Goal: Transaction & Acquisition: Book appointment/travel/reservation

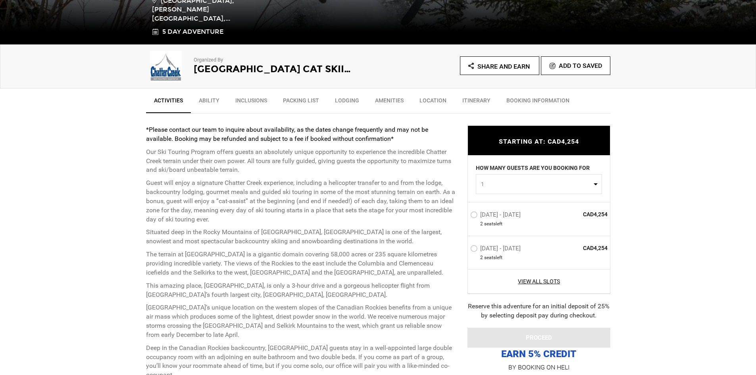
scroll to position [238, 0]
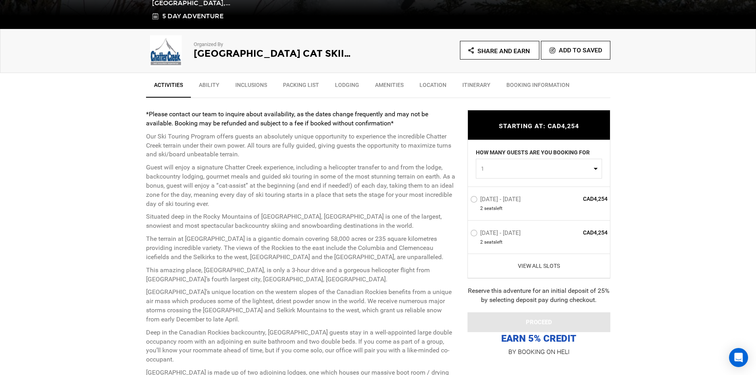
click at [542, 266] on link "View All Slots" at bounding box center [539, 266] width 138 height 8
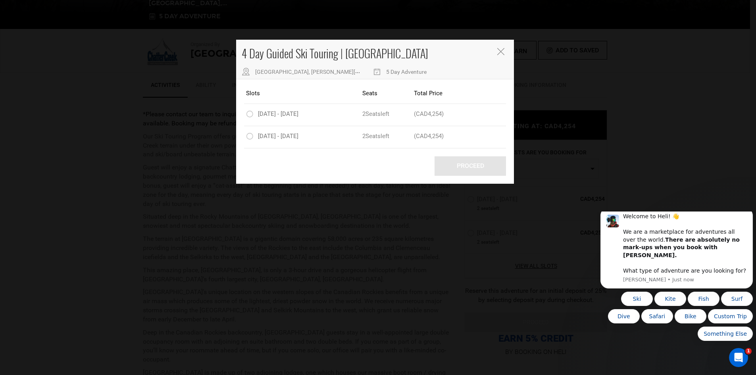
scroll to position [0, 0]
click at [500, 50] on icon "Close" at bounding box center [500, 51] width 7 height 7
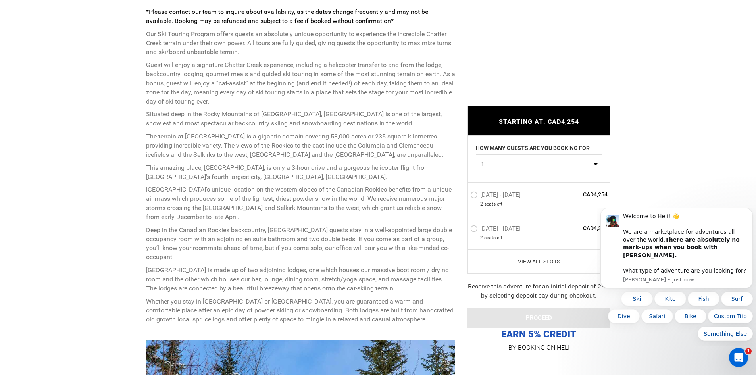
scroll to position [357, 0]
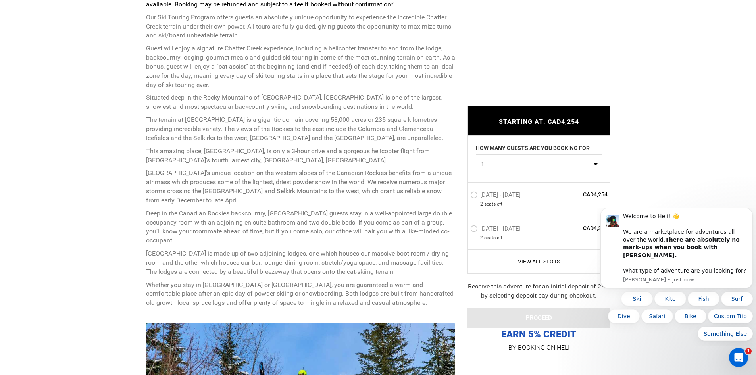
click at [596, 162] on button "1" at bounding box center [539, 164] width 126 height 20
click at [483, 198] on span "2" at bounding box center [481, 198] width 3 height 8
select select "2"
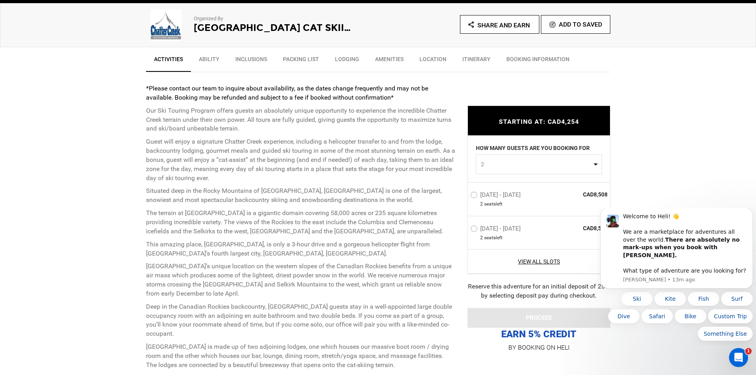
scroll to position [278, 0]
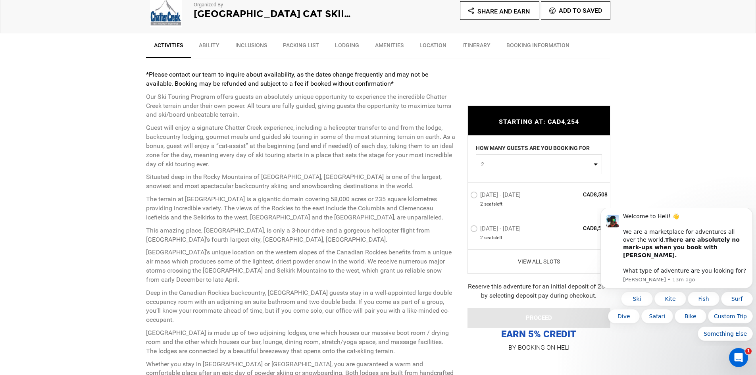
click at [549, 259] on link "View All Slots" at bounding box center [539, 261] width 138 height 8
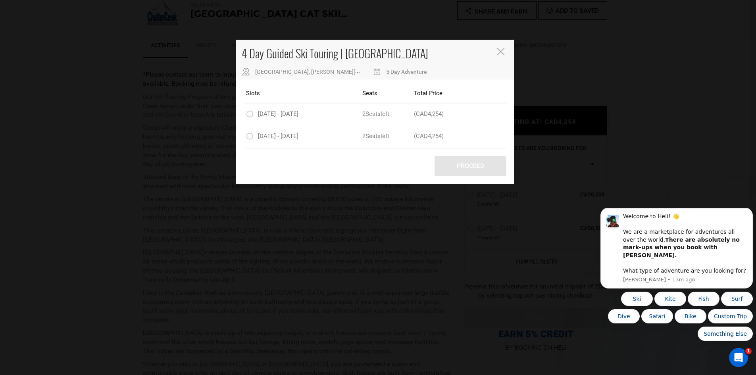
click at [504, 54] on icon "Close" at bounding box center [500, 51] width 7 height 7
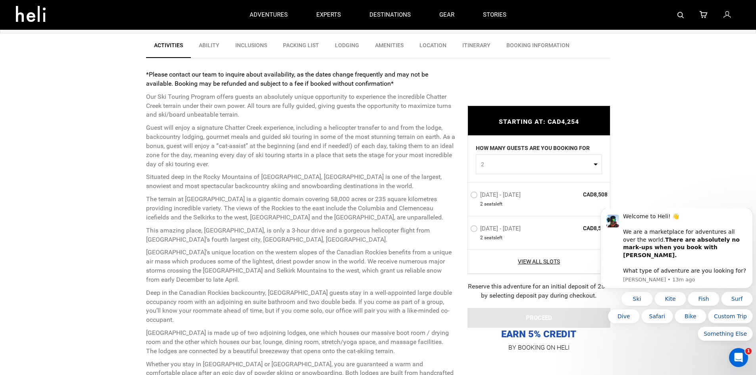
click at [383, 46] on link "Amenities" at bounding box center [389, 47] width 44 height 20
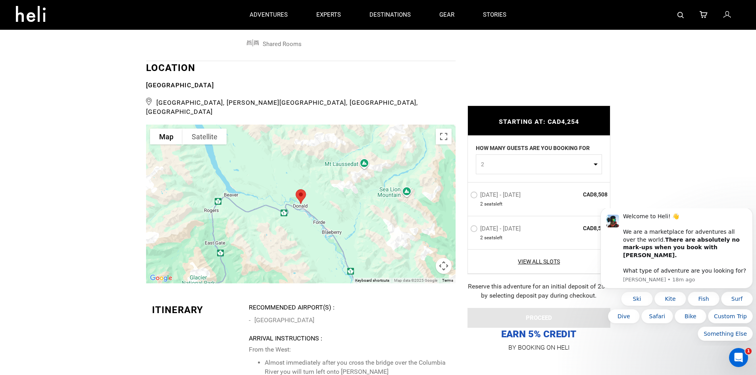
scroll to position [1782, 0]
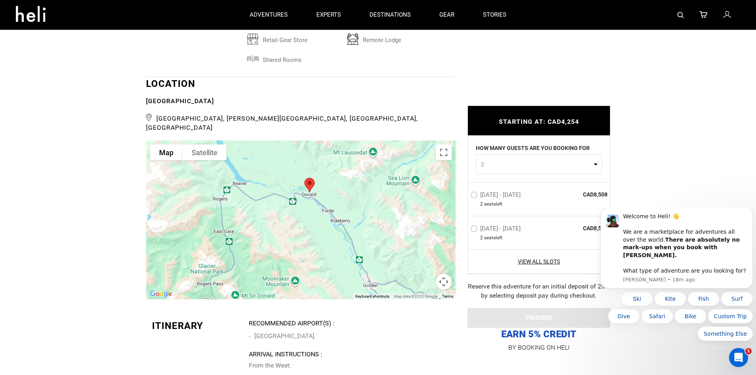
drag, startPoint x: 360, startPoint y: 243, endPoint x: 369, endPoint y: 215, distance: 28.7
click at [369, 215] on div at bounding box center [300, 219] width 309 height 159
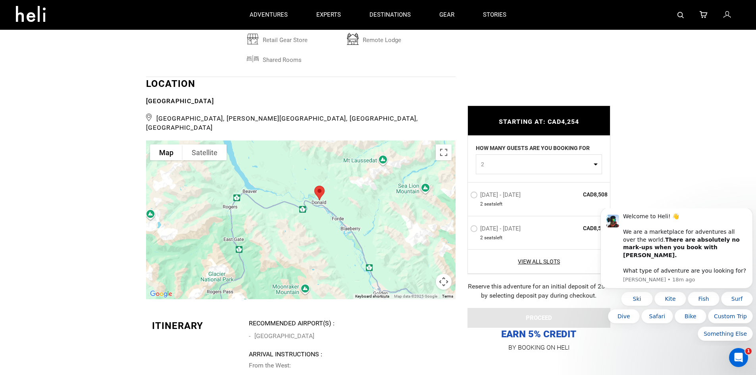
drag, startPoint x: 361, startPoint y: 203, endPoint x: 374, endPoint y: 215, distance: 17.1
click at [374, 215] on div at bounding box center [300, 219] width 309 height 159
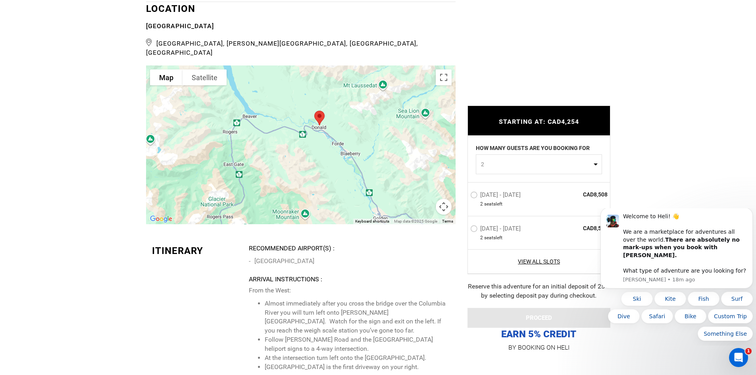
scroll to position [1861, 0]
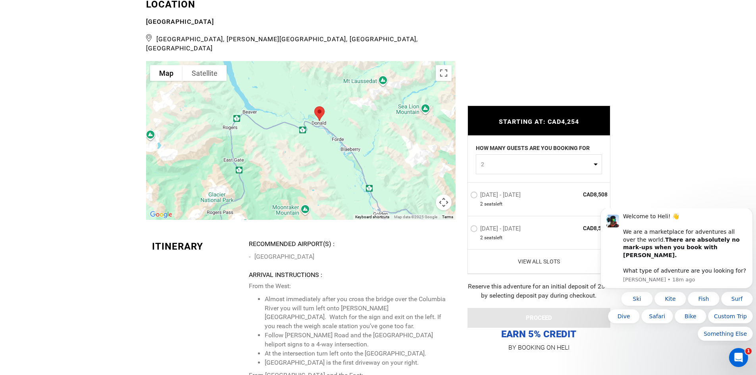
click at [545, 261] on link "View All Slots" at bounding box center [539, 261] width 138 height 8
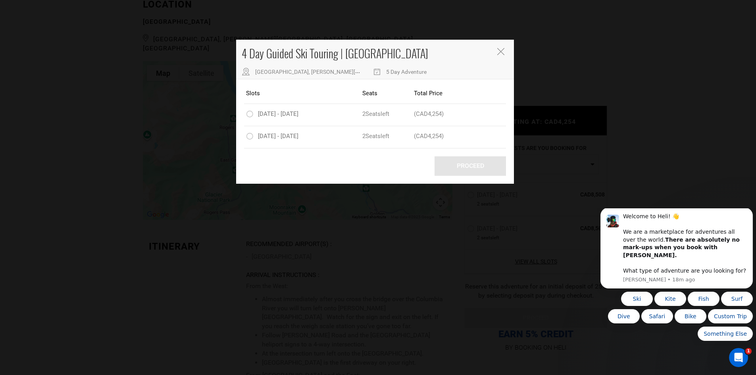
click at [500, 51] on icon "Close" at bounding box center [500, 51] width 7 height 7
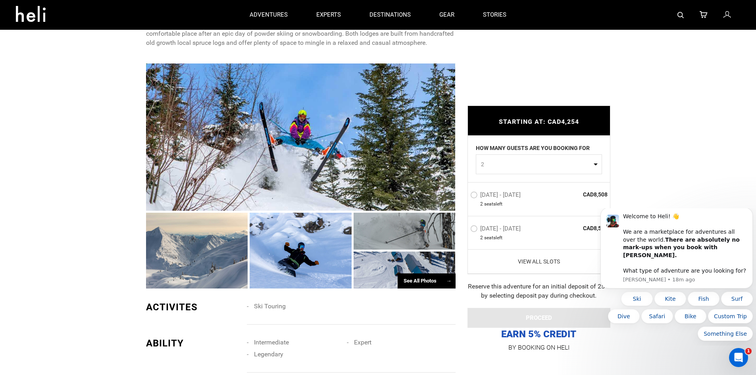
scroll to position [591, 0]
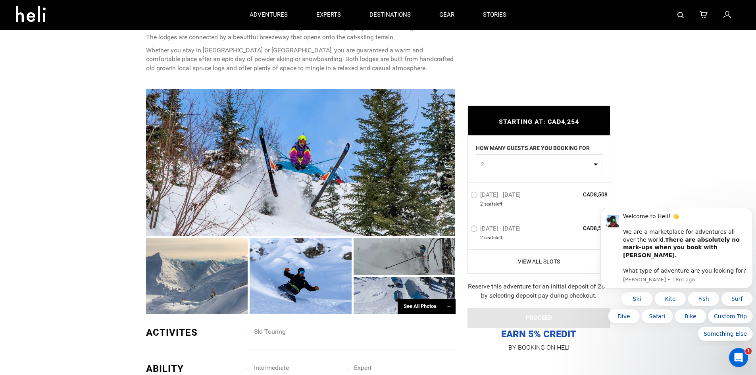
click at [435, 307] on div "See All Photos →" at bounding box center [427, 306] width 58 height 15
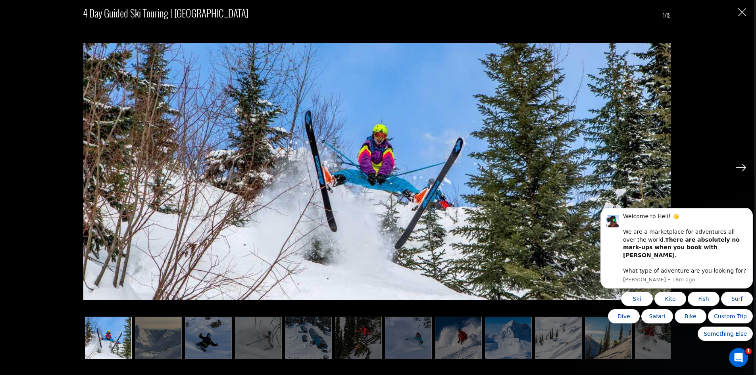
scroll to position [671, 0]
click at [737, 165] on img at bounding box center [741, 167] width 10 height 7
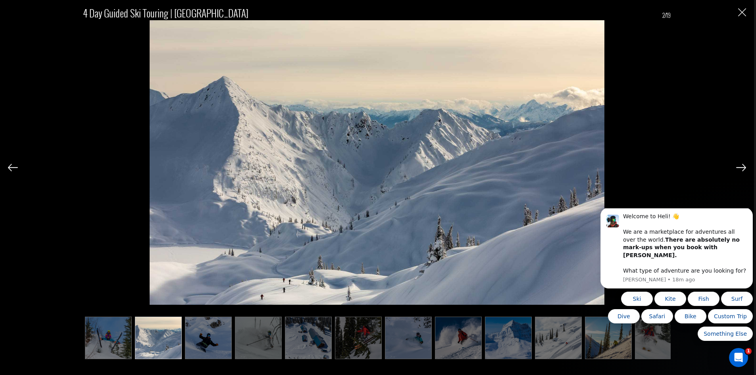
click at [737, 165] on img at bounding box center [741, 167] width 10 height 7
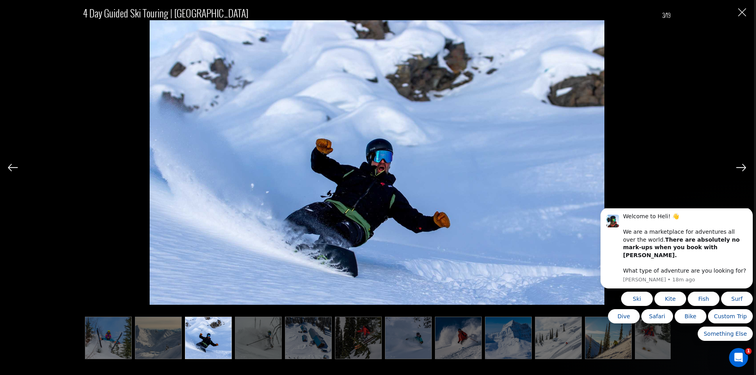
click at [737, 165] on img at bounding box center [741, 167] width 10 height 7
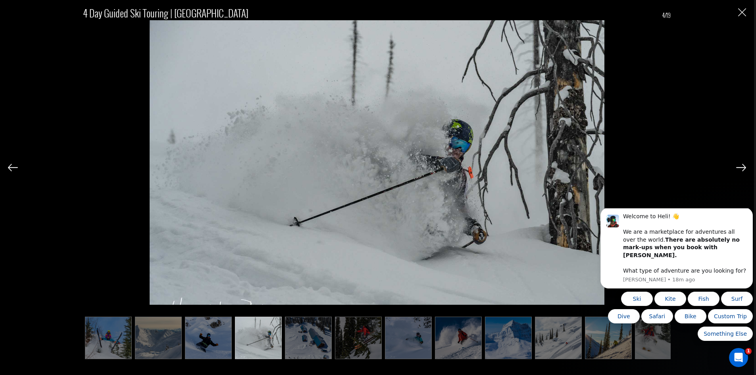
click at [737, 165] on img at bounding box center [741, 167] width 10 height 7
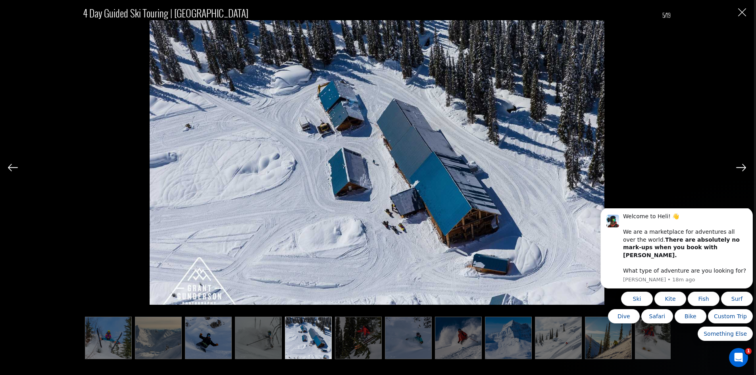
click at [737, 165] on img at bounding box center [741, 167] width 10 height 7
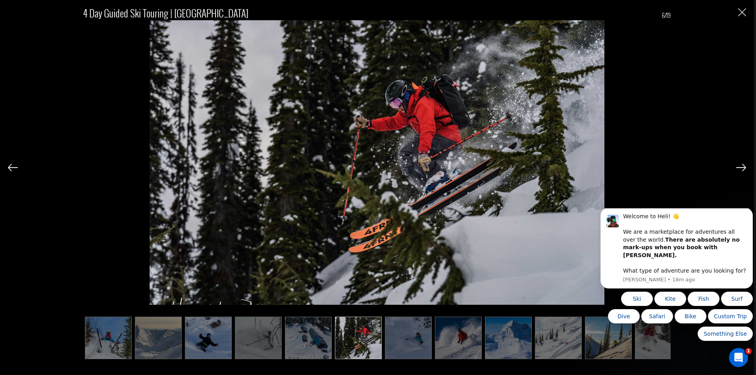
click at [737, 165] on img at bounding box center [741, 167] width 10 height 7
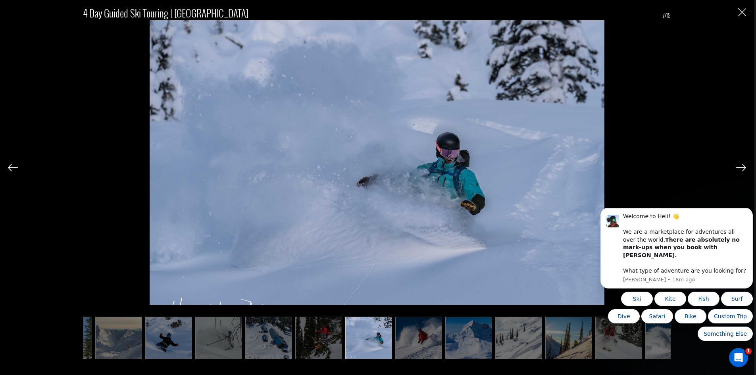
click at [737, 165] on img at bounding box center [741, 167] width 10 height 7
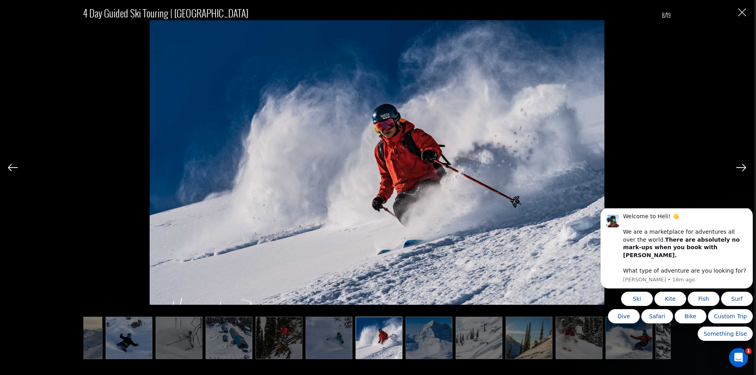
click at [737, 165] on img at bounding box center [741, 167] width 10 height 7
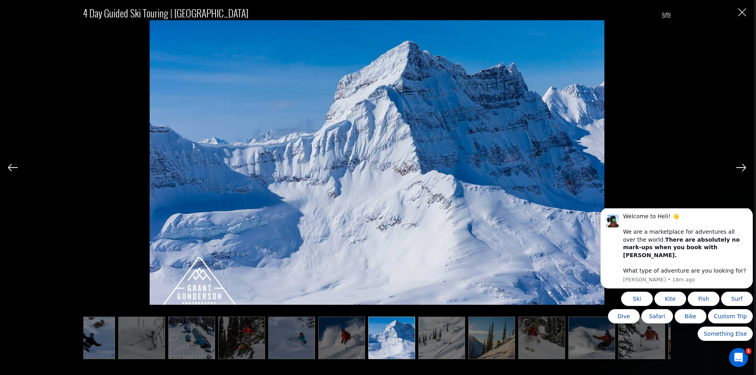
scroll to position [0, 119]
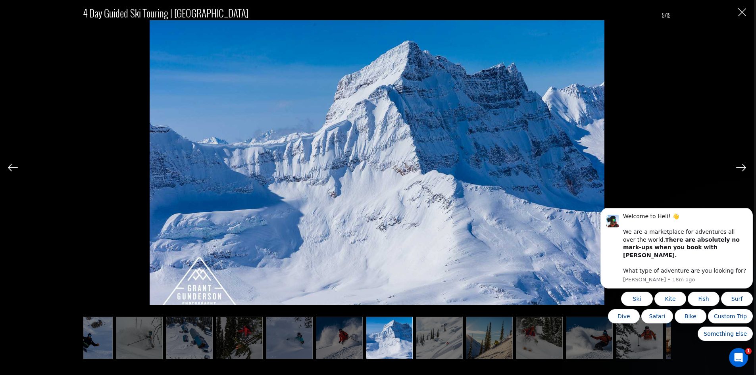
click at [737, 165] on img at bounding box center [741, 167] width 10 height 7
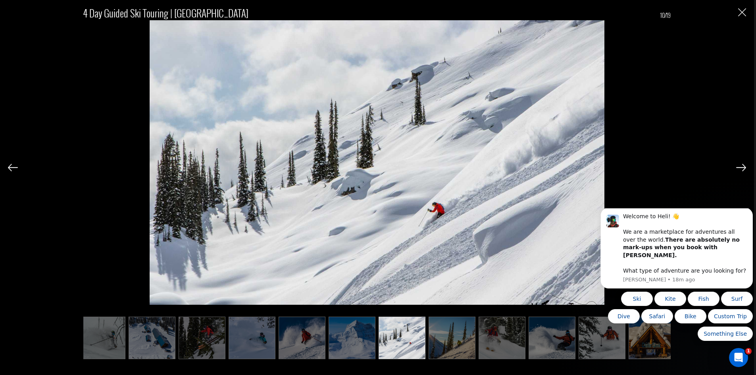
scroll to position [0, 159]
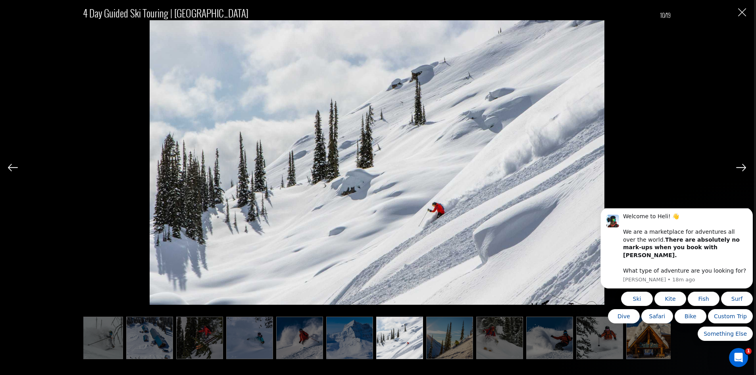
click at [737, 165] on img at bounding box center [741, 167] width 10 height 7
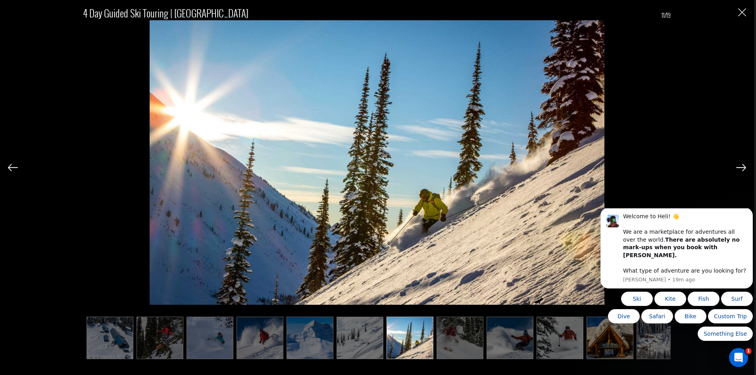
click at [737, 165] on img at bounding box center [741, 167] width 10 height 7
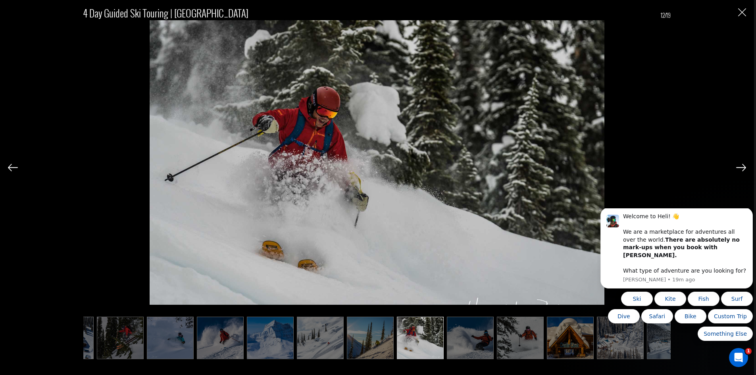
click at [737, 165] on img at bounding box center [741, 167] width 10 height 7
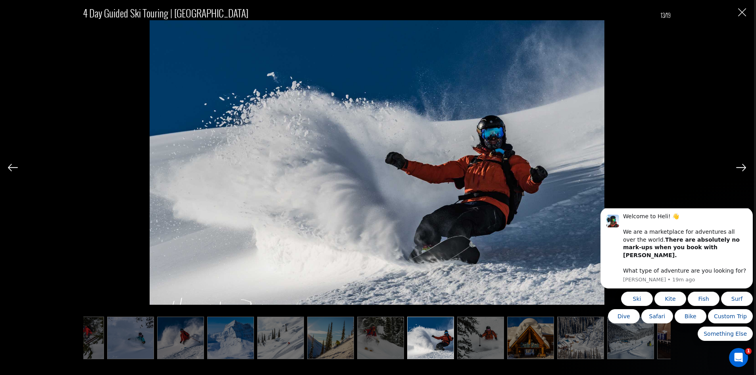
click at [737, 165] on img at bounding box center [741, 167] width 10 height 7
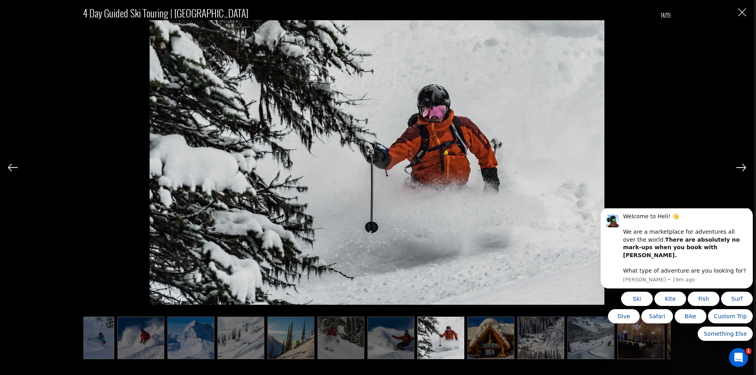
click at [737, 165] on img at bounding box center [741, 167] width 10 height 7
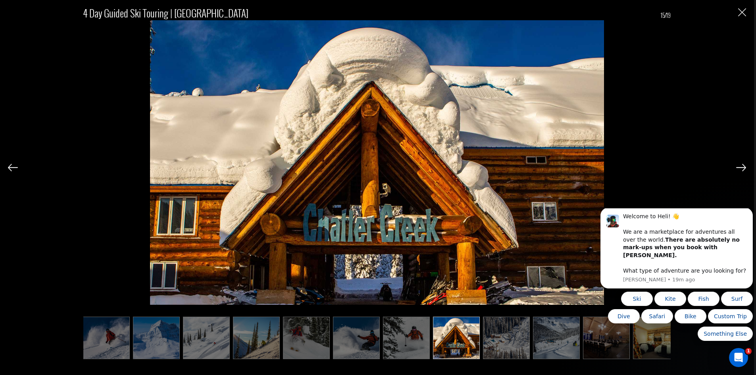
scroll to position [0, 357]
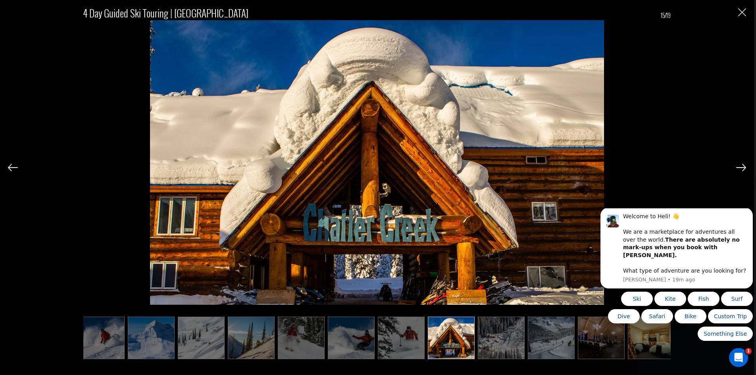
click at [737, 165] on img at bounding box center [741, 167] width 10 height 7
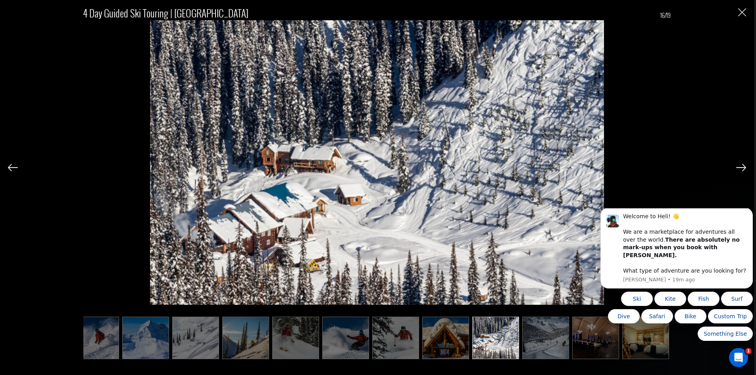
scroll to position [0, 363]
click at [737, 165] on img at bounding box center [741, 167] width 10 height 7
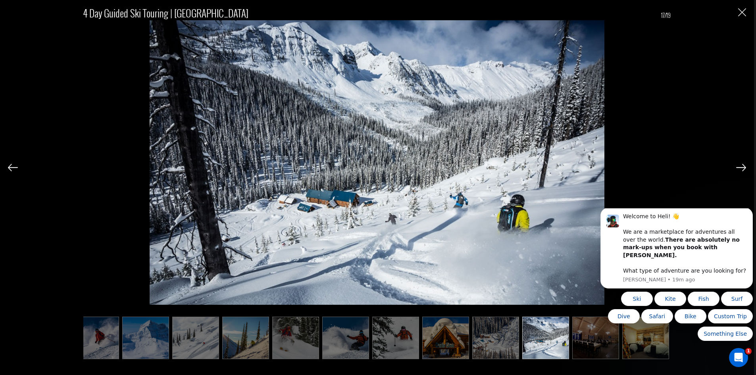
click at [737, 165] on img at bounding box center [741, 167] width 10 height 7
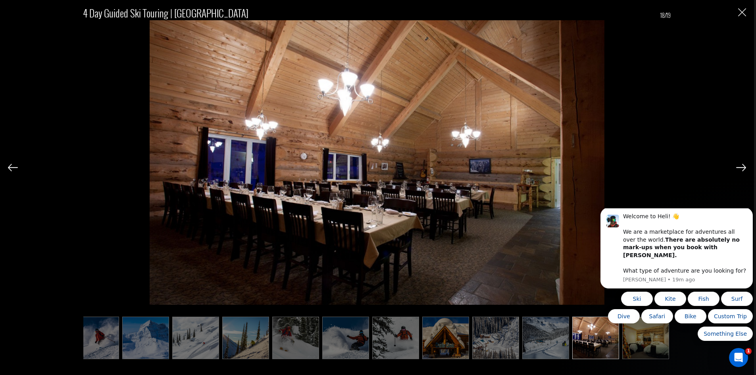
click at [737, 165] on img at bounding box center [741, 167] width 10 height 7
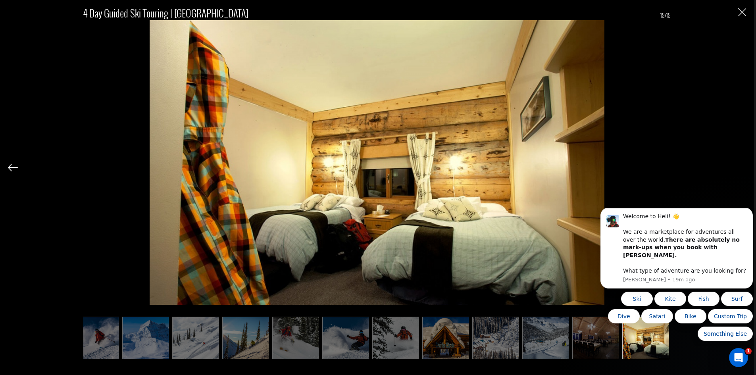
click at [737, 165] on div "4 Day Guided Ski Touring | [GEOGRAPHIC_DATA] 19/19" at bounding box center [377, 178] width 738 height 356
